Goal: Transaction & Acquisition: Purchase product/service

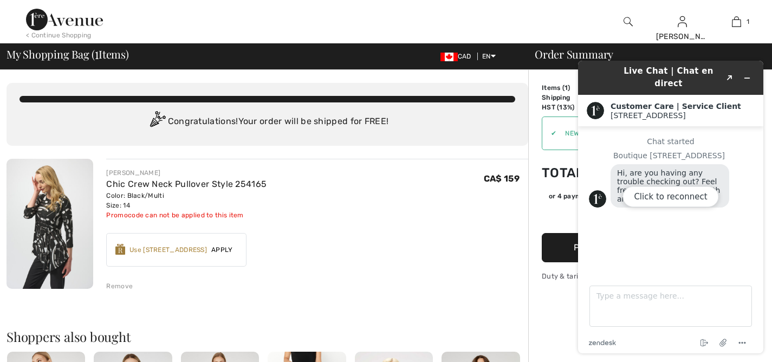
click at [750, 75] on div "Click to reconnect" at bounding box center [670, 207] width 185 height 293
click at [398, 198] on div "JOSEPH RIBKOFF Chic Crew Neck Pullover Style 254165 Color: Black/Multi Size: 14…" at bounding box center [317, 194] width 422 height 52
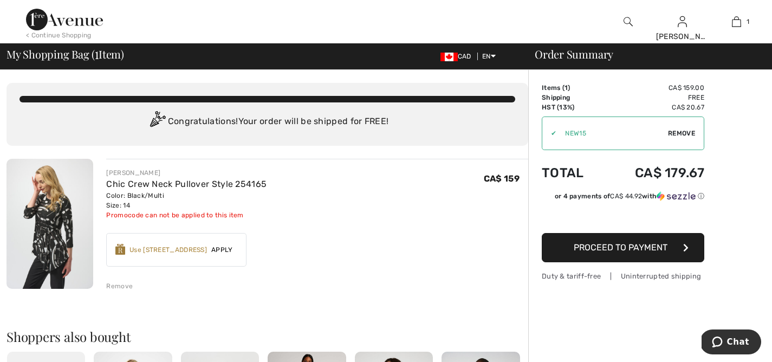
click at [672, 132] on span "Remove" at bounding box center [681, 133] width 27 height 10
